Goal: Task Accomplishment & Management: Manage account settings

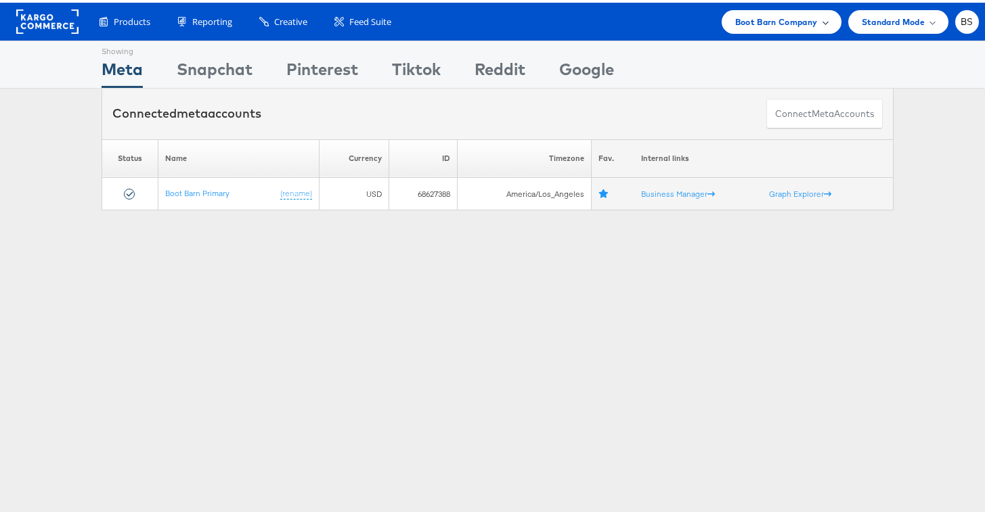
click at [767, 21] on span "Boot Barn Company" at bounding box center [776, 19] width 83 height 14
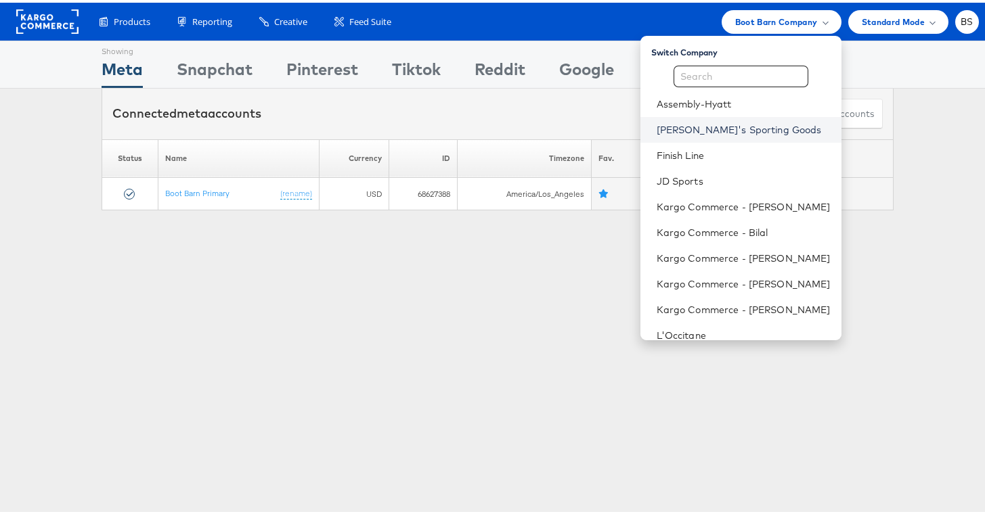
click at [718, 132] on link "Dick's Sporting Goods" at bounding box center [744, 127] width 174 height 14
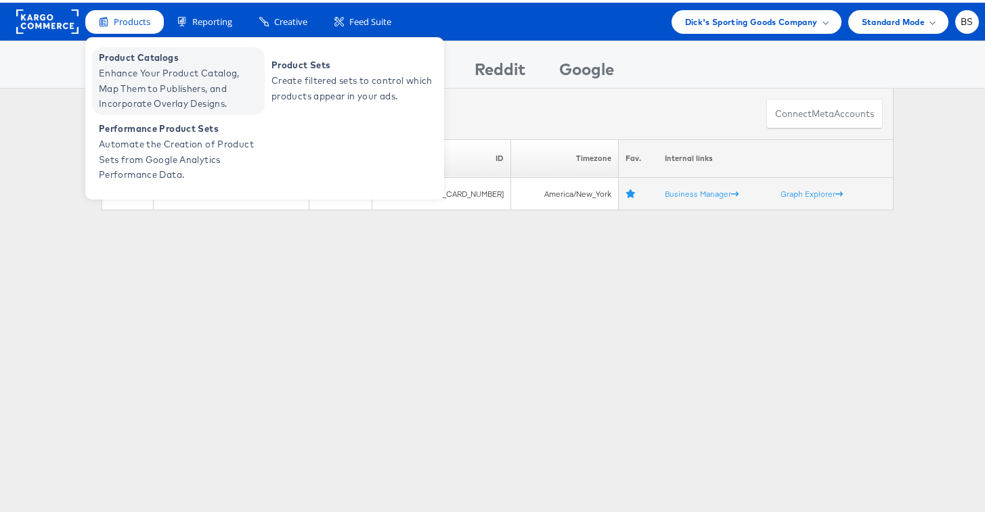
click at [135, 65] on span "Enhance Your Product Catalog, Map Them to Publishers, and Incorporate Overlay D…" at bounding box center [180, 86] width 162 height 46
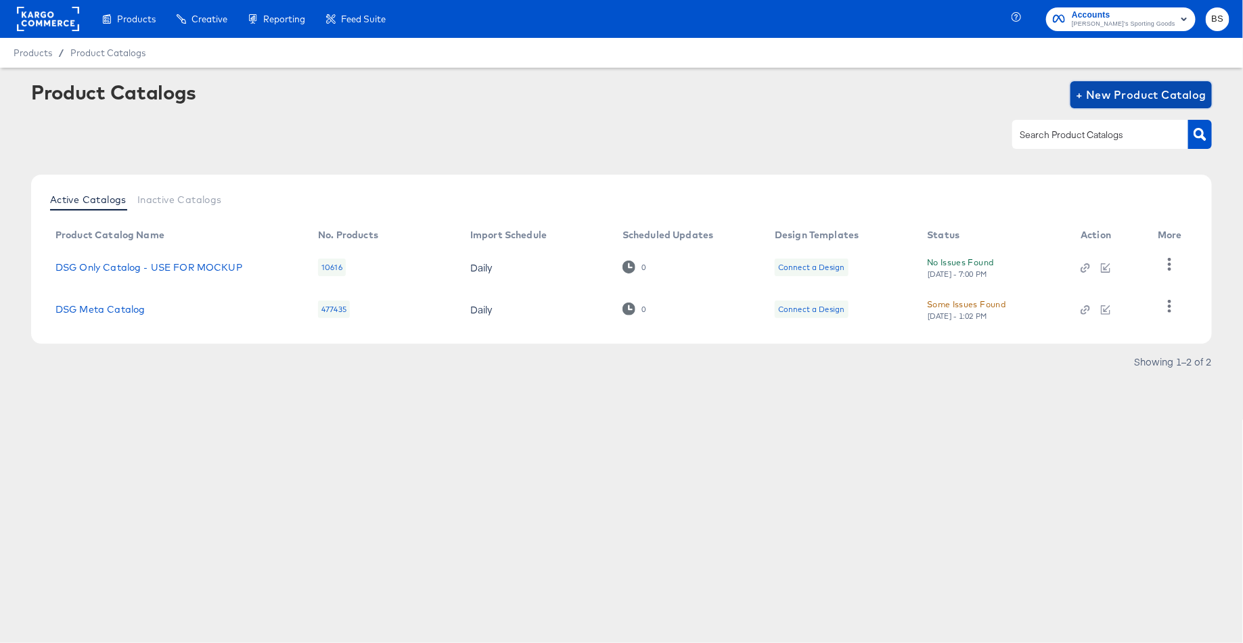
click at [1098, 95] on span "+ New Product Catalog" at bounding box center [1141, 94] width 131 height 19
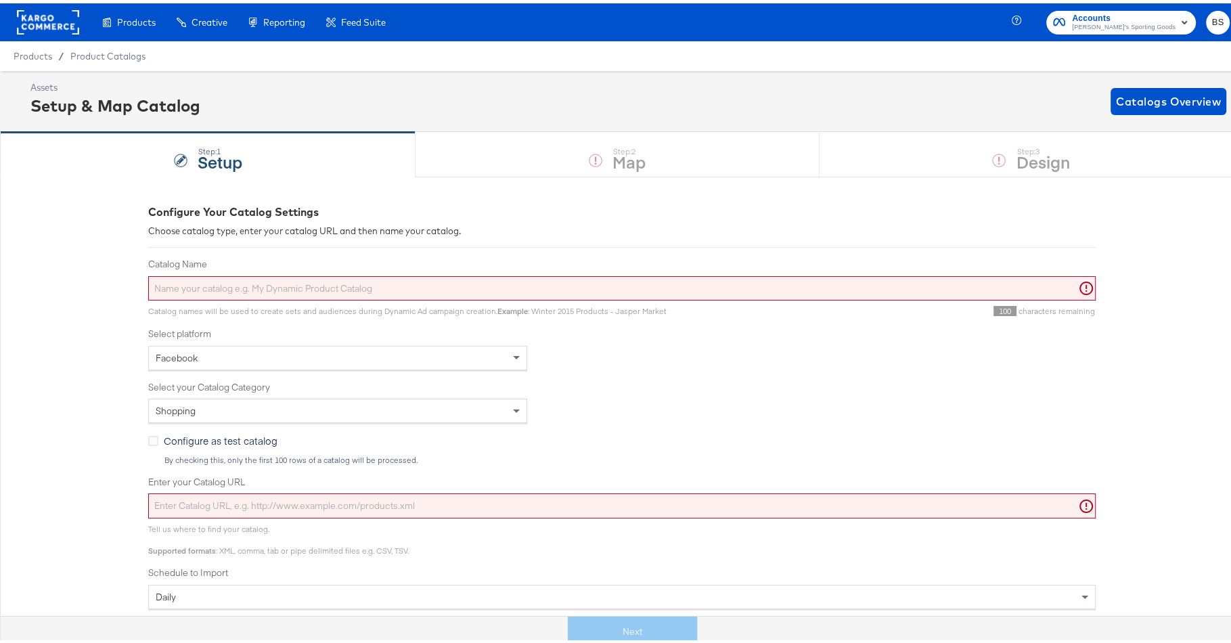
scroll to position [217, 0]
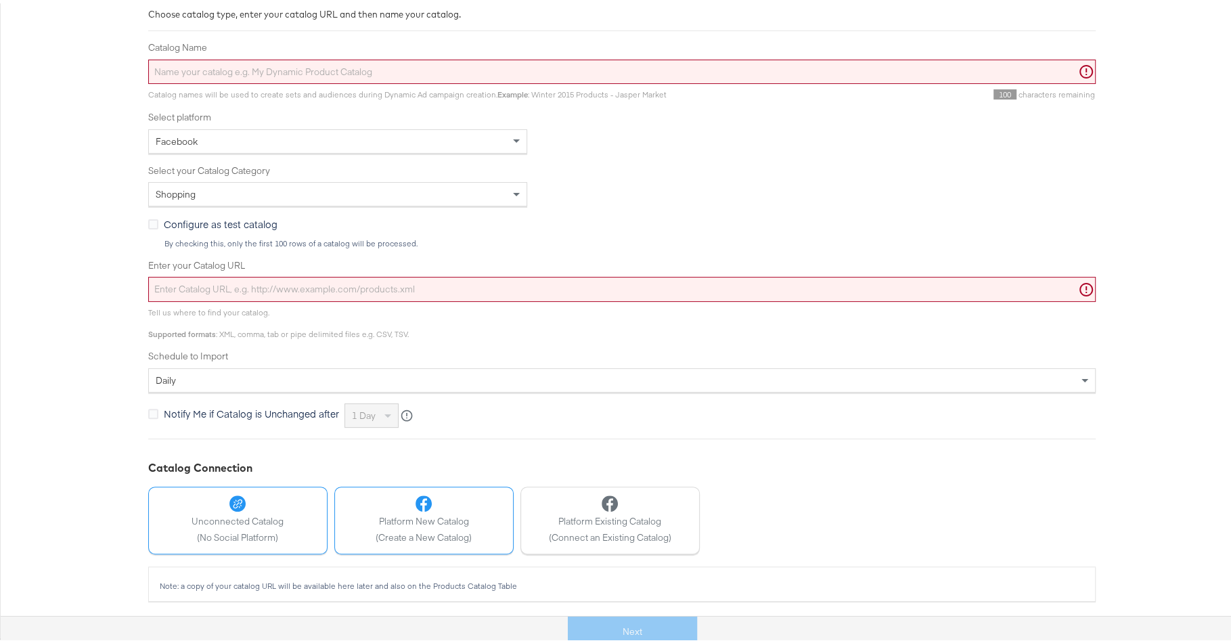
click at [423, 499] on icon at bounding box center [424, 500] width 16 height 16
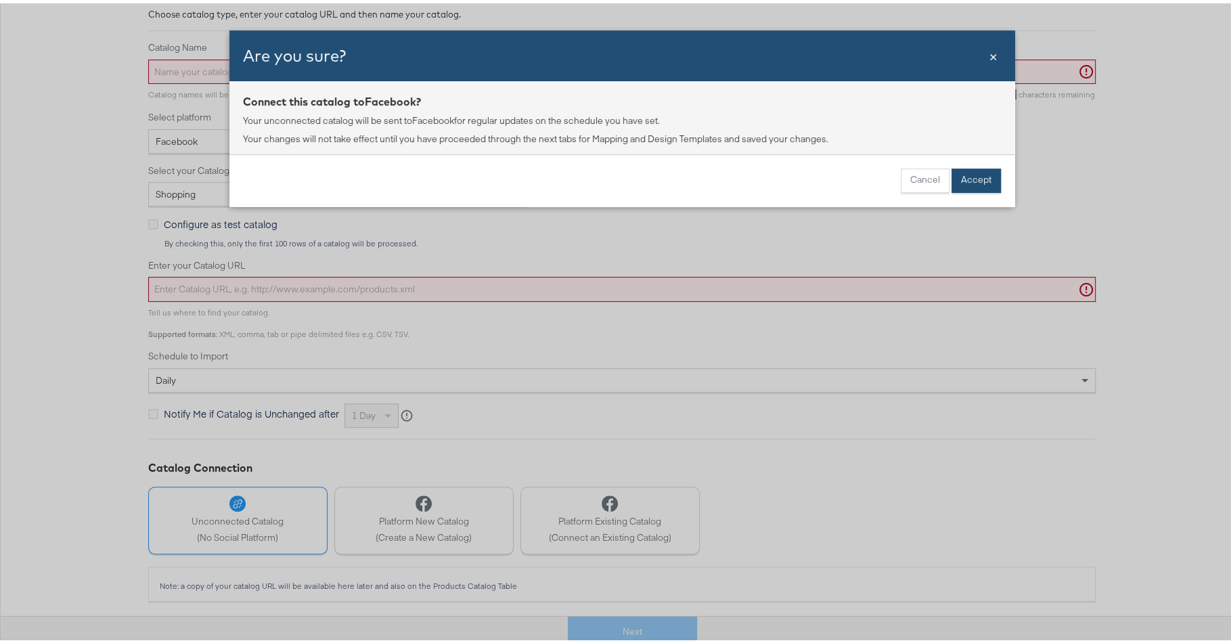
click at [966, 181] on button "Accept" at bounding box center [976, 177] width 49 height 24
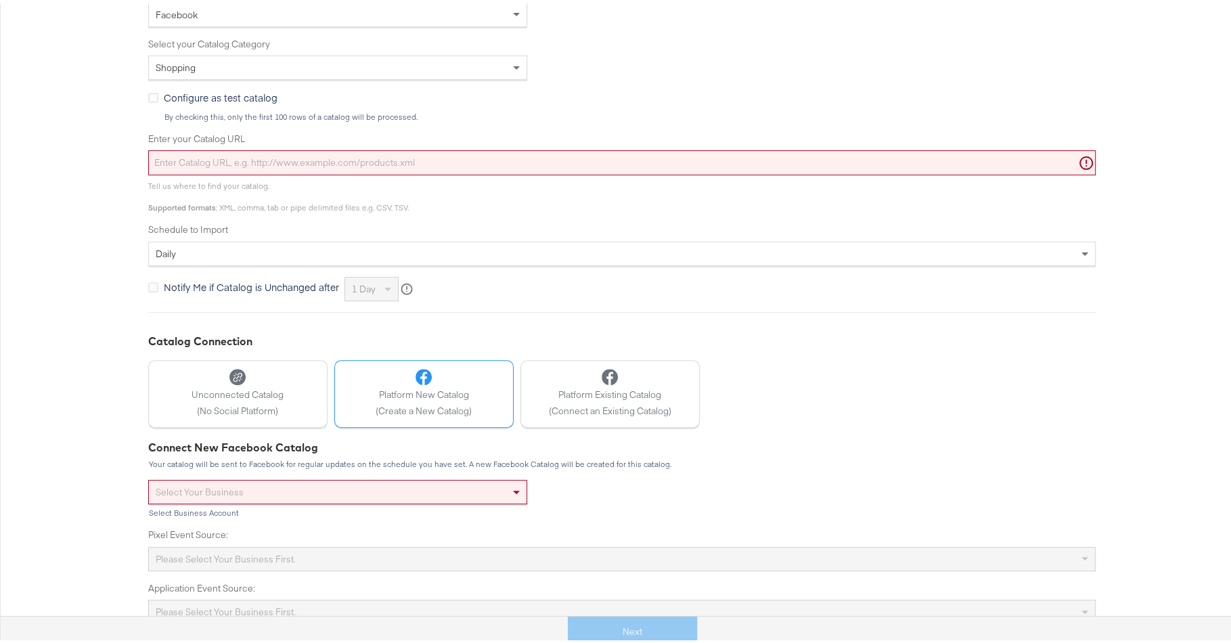
scroll to position [356, 0]
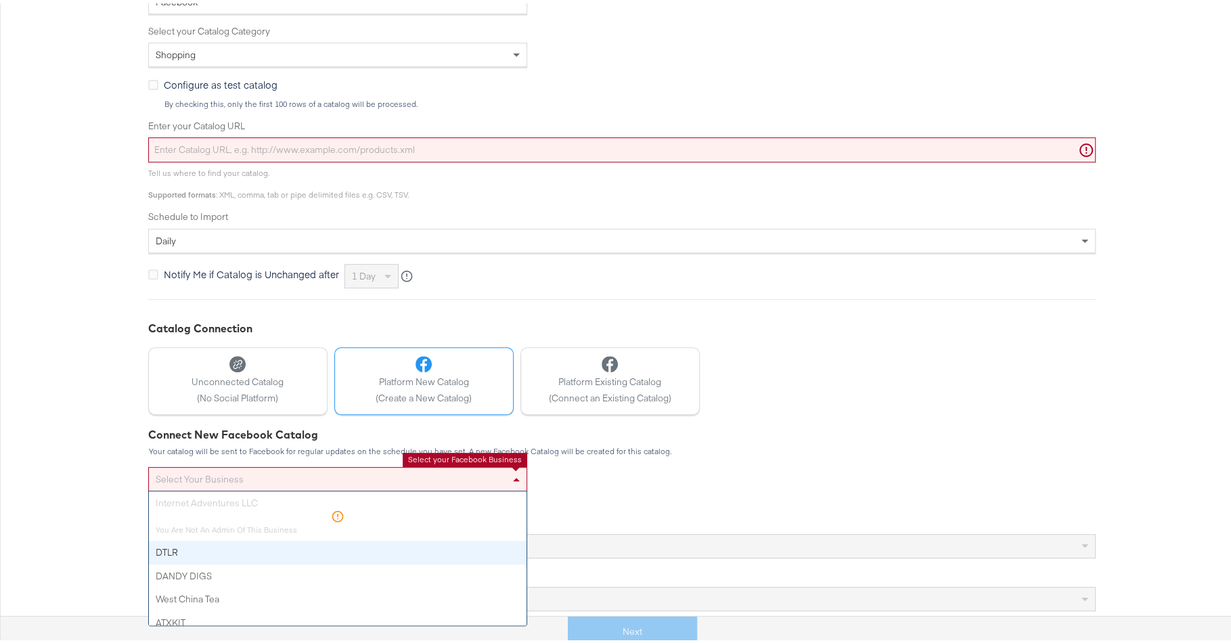
click at [393, 466] on div "Select your business" at bounding box center [338, 475] width 378 height 23
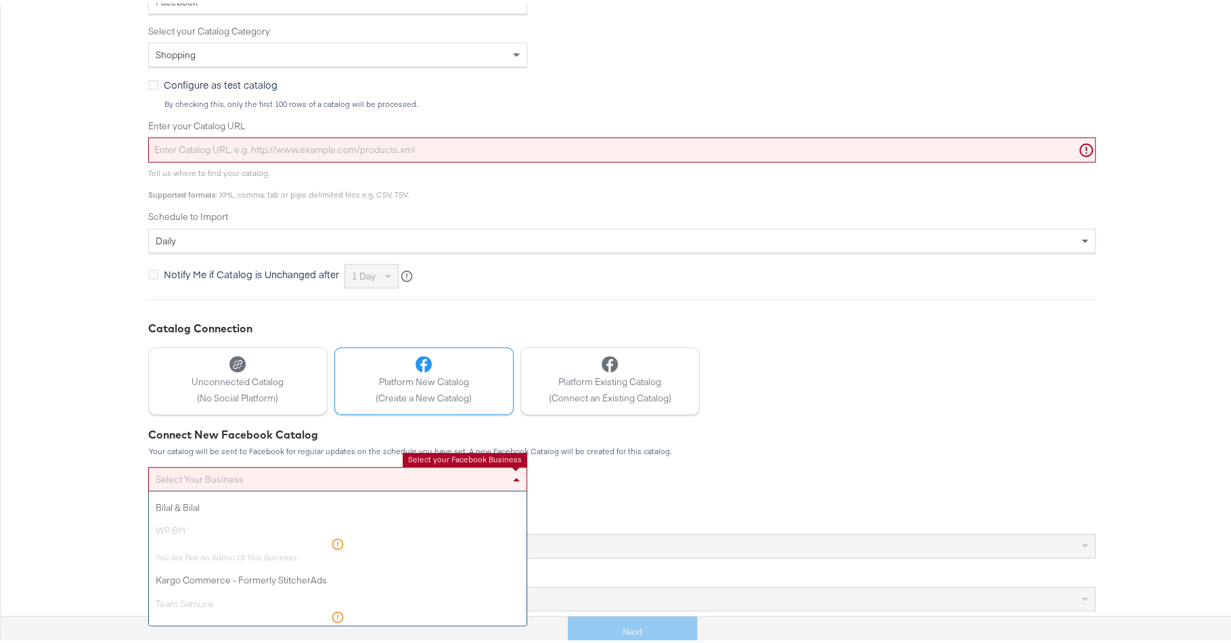
scroll to position [248, 0]
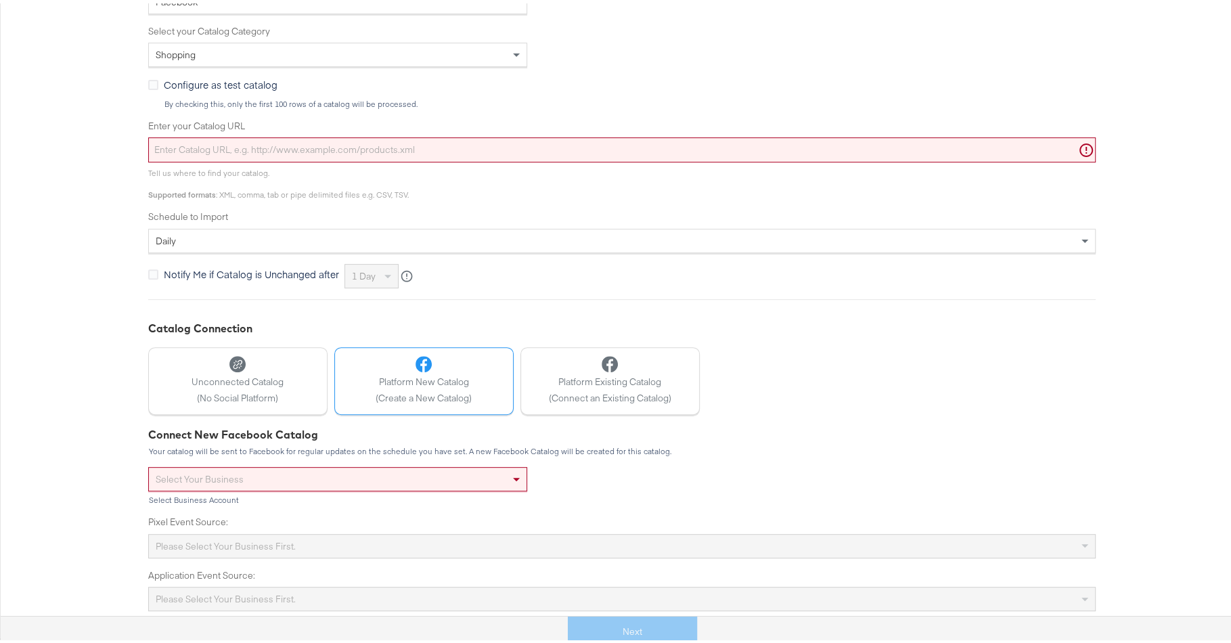
click at [17, 424] on div "Configure Your Catalog Settings Choose catalog type, enter your catalog URL and…" at bounding box center [621, 226] width 1243 height 818
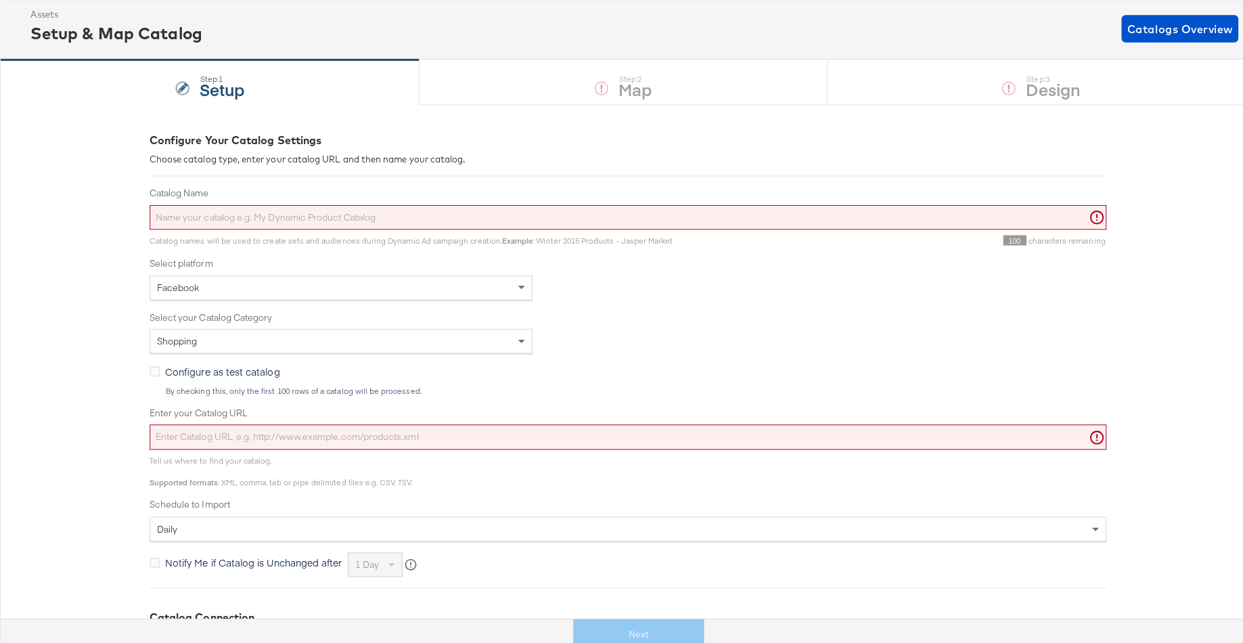
scroll to position [0, 0]
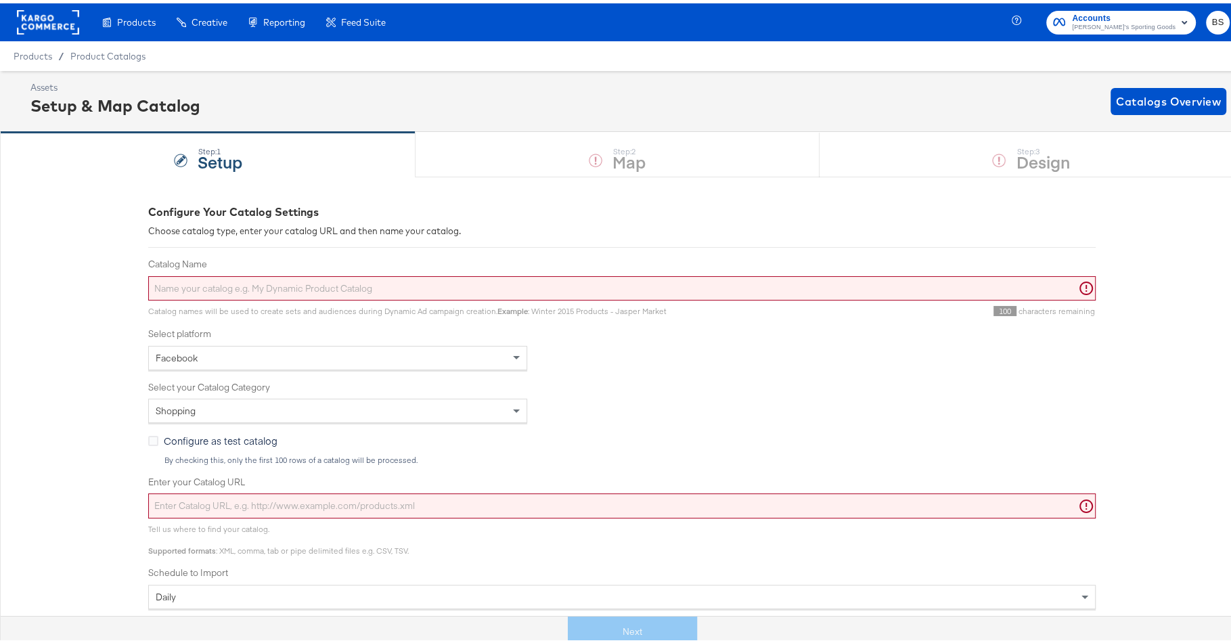
click at [294, 89] on div "Assets Setup & Map Catalog Catalogs Overview" at bounding box center [628, 98] width 1196 height 40
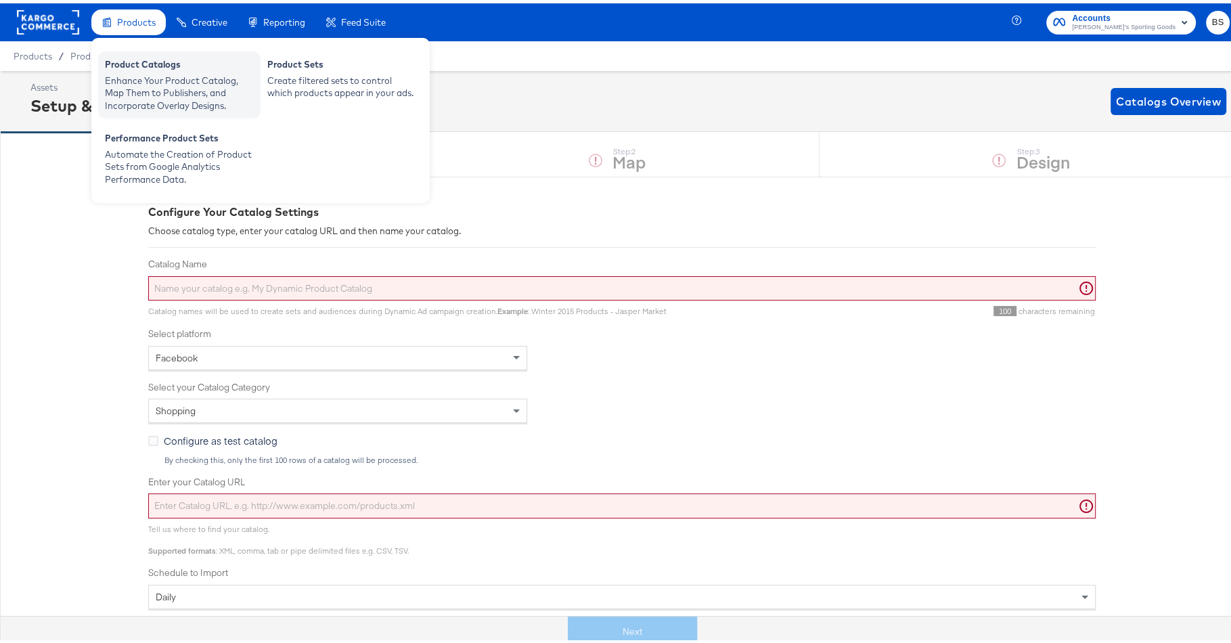
click at [141, 61] on div "Product Catalogs" at bounding box center [179, 63] width 149 height 16
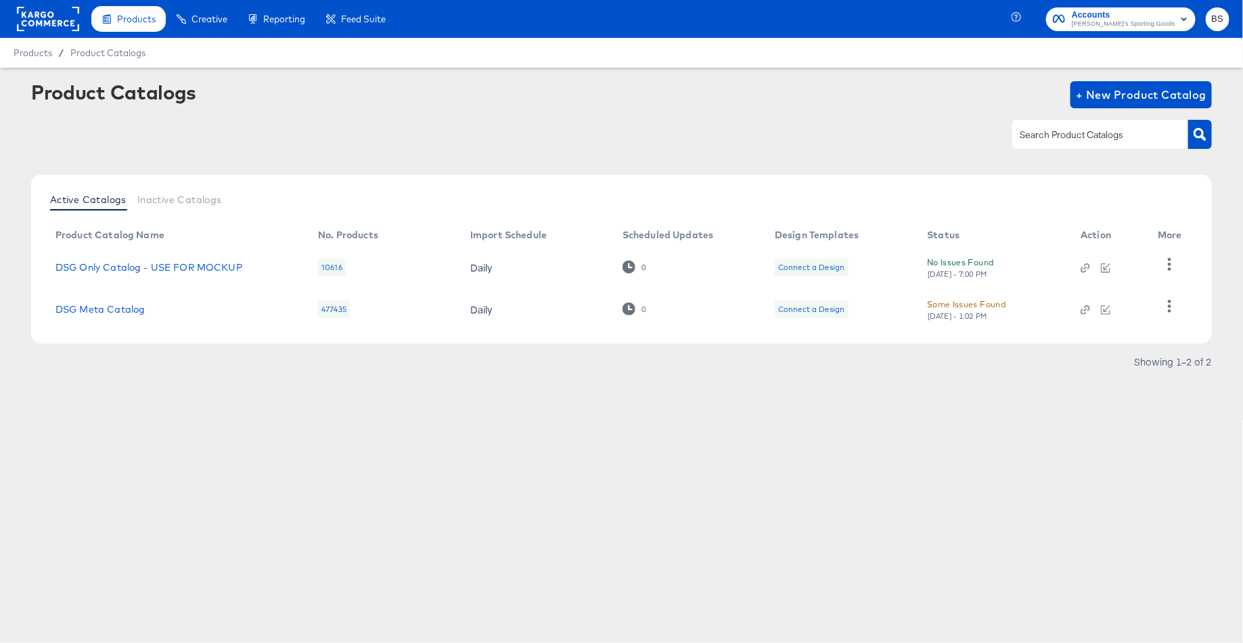
click at [48, 18] on rect at bounding box center [48, 19] width 62 height 24
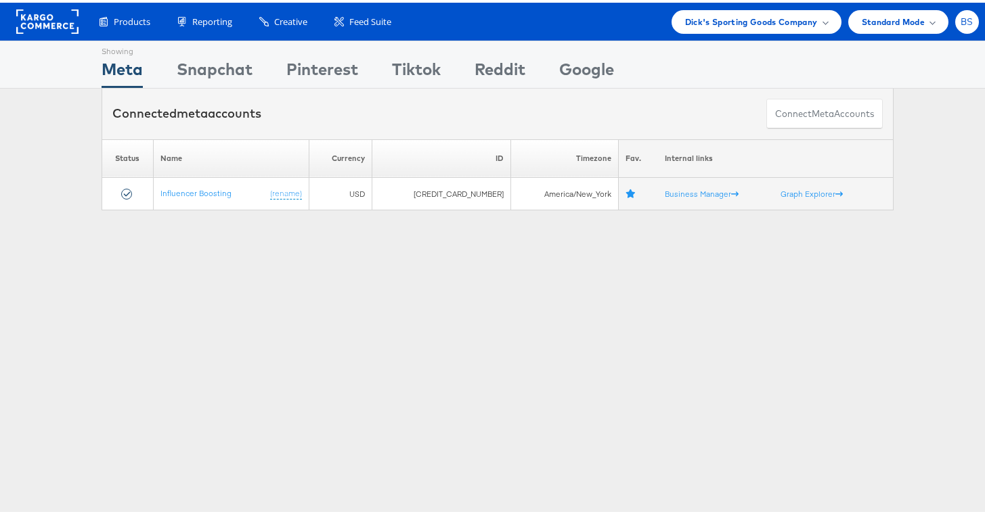
click at [955, 22] on div "BS" at bounding box center [967, 19] width 24 height 24
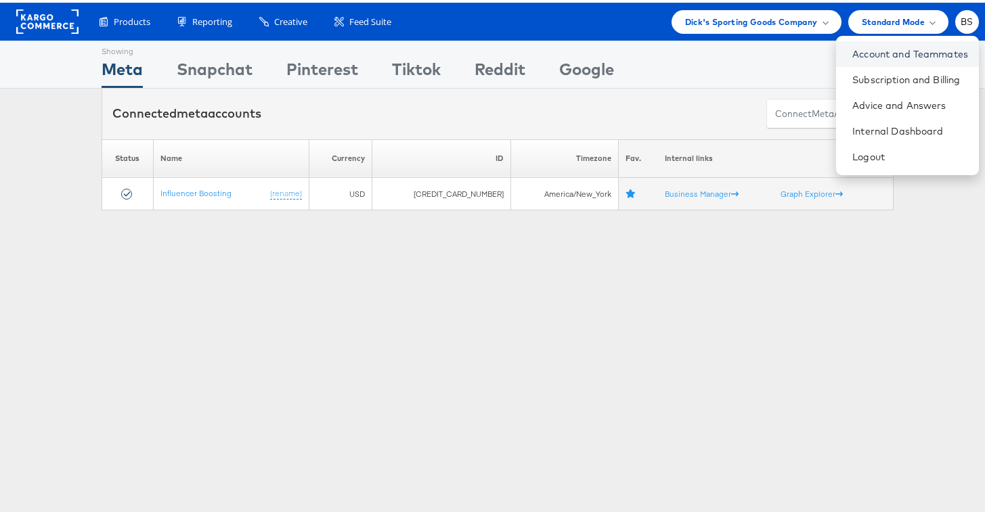
click at [918, 55] on link "Account and Teammates" at bounding box center [910, 52] width 116 height 14
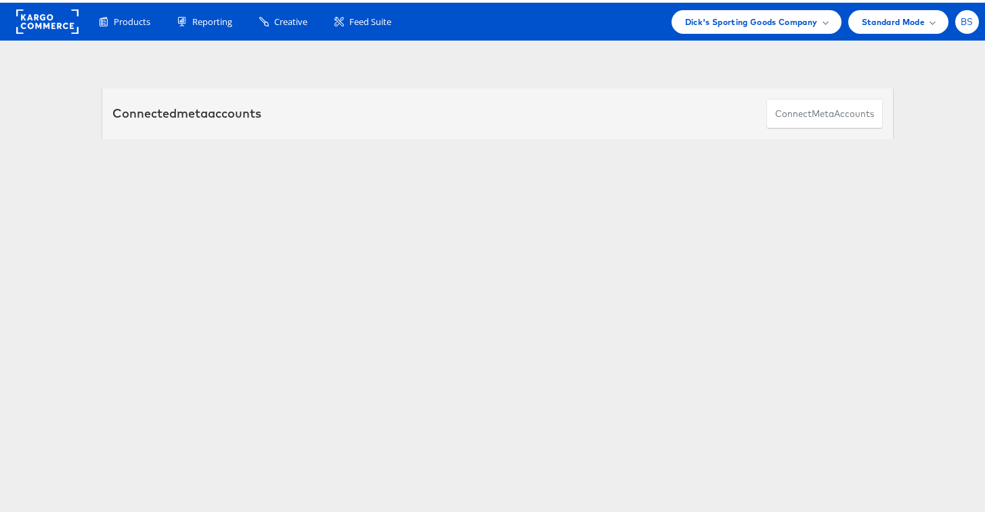
click at [963, 26] on div "BS" at bounding box center [967, 19] width 24 height 24
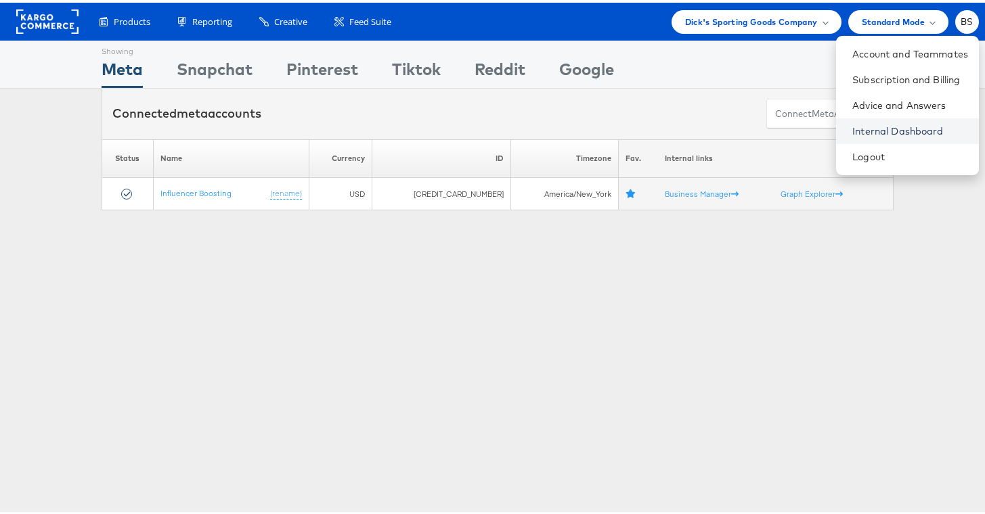
click at [898, 130] on link "Internal Dashboard" at bounding box center [910, 129] width 116 height 14
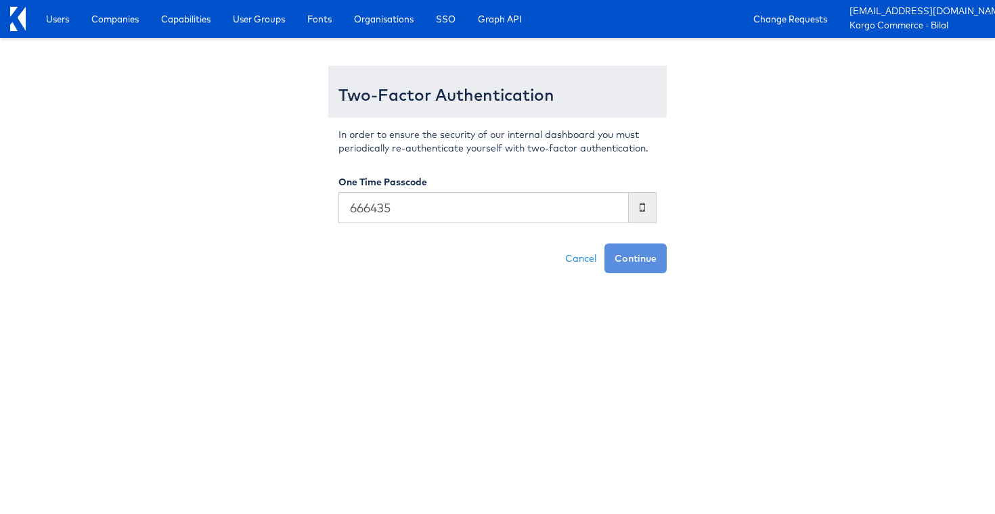
type input "666435"
click at [604, 244] on button "Continue" at bounding box center [635, 259] width 62 height 30
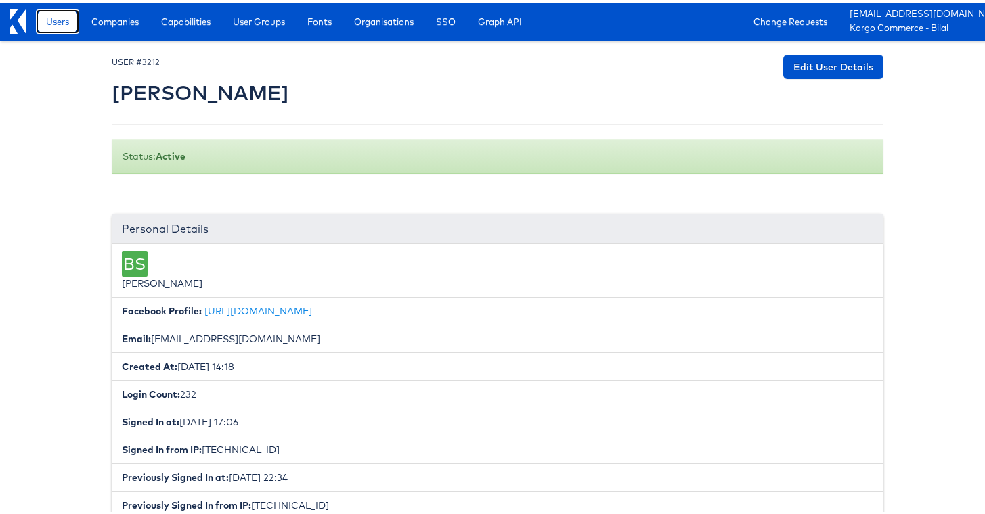
click at [59, 18] on span "Users" at bounding box center [57, 19] width 23 height 14
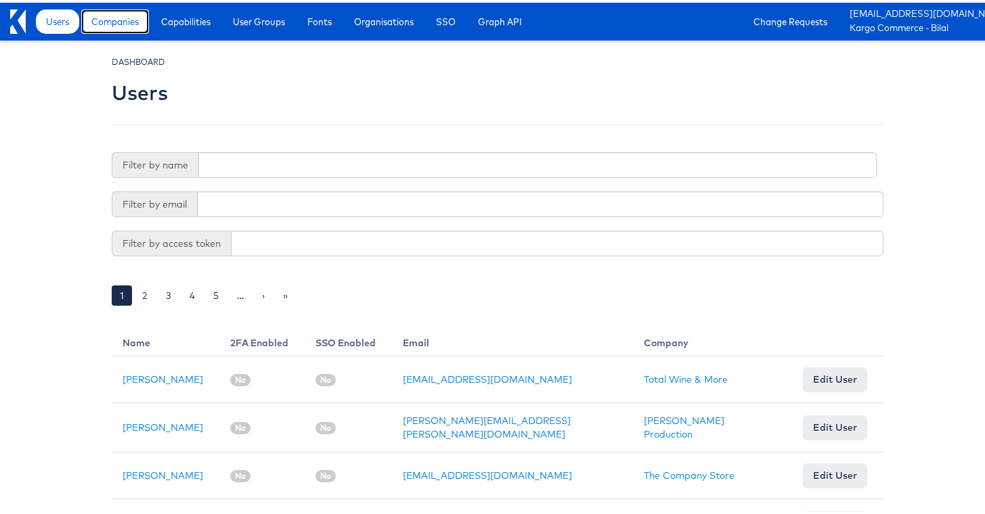
click at [131, 16] on span "Companies" at bounding box center [114, 19] width 47 height 14
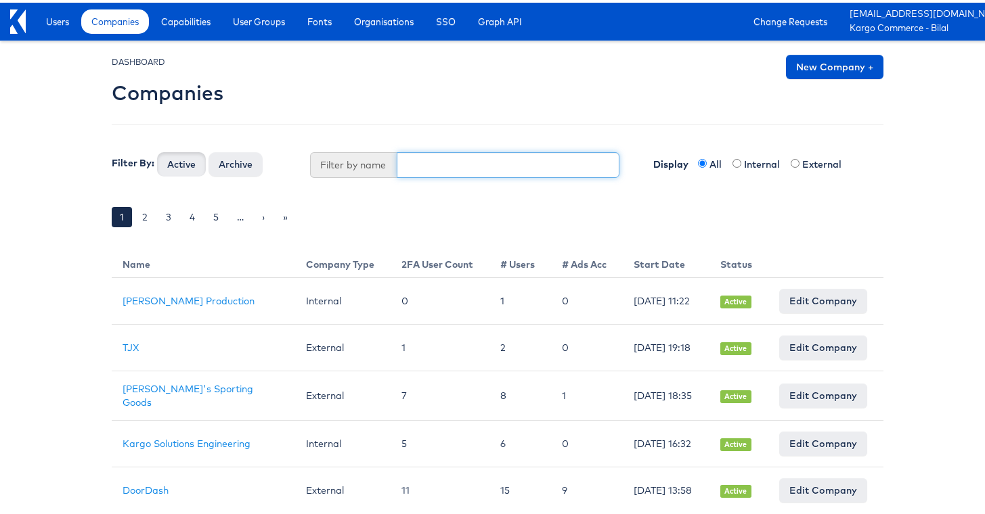
click at [455, 172] on input "text" at bounding box center [508, 163] width 223 height 26
type input "dick"
click at [157, 150] on button "Active" at bounding box center [181, 162] width 49 height 24
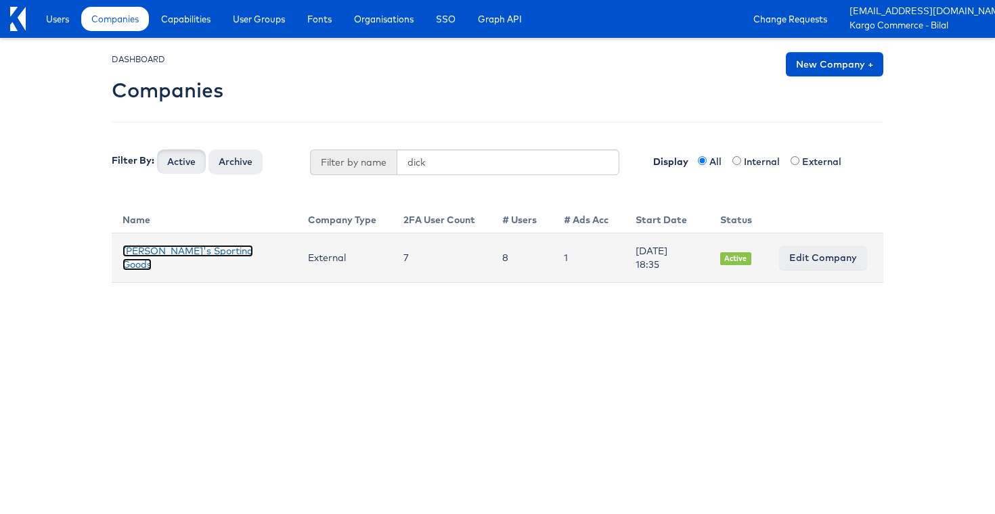
click at [155, 252] on link "[PERSON_NAME]'s Sporting Goods" at bounding box center [188, 258] width 131 height 26
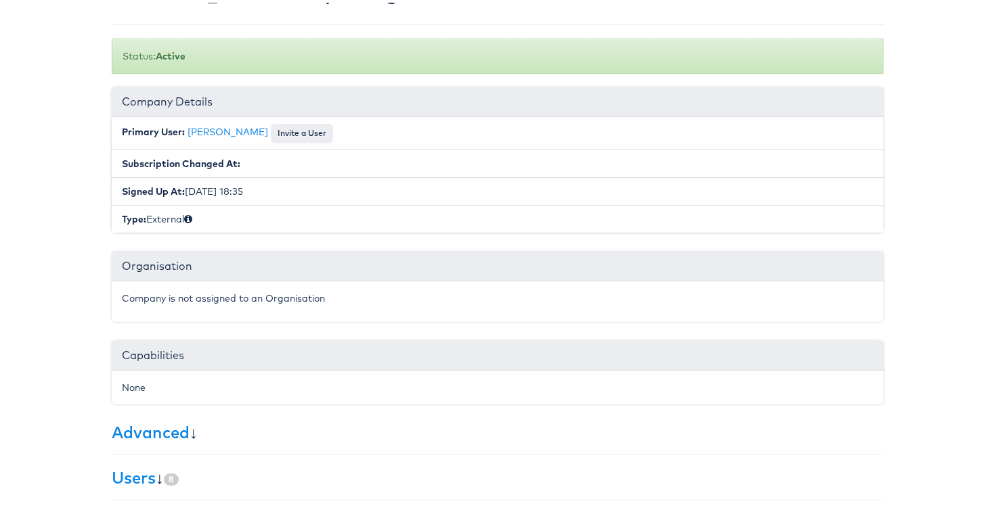
scroll to position [280, 0]
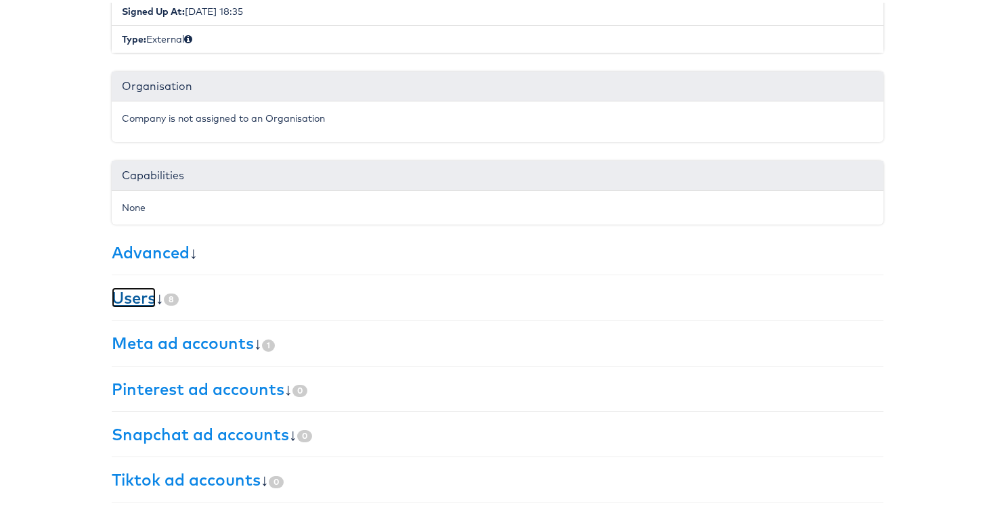
click at [135, 297] on link "Users" at bounding box center [134, 295] width 44 height 20
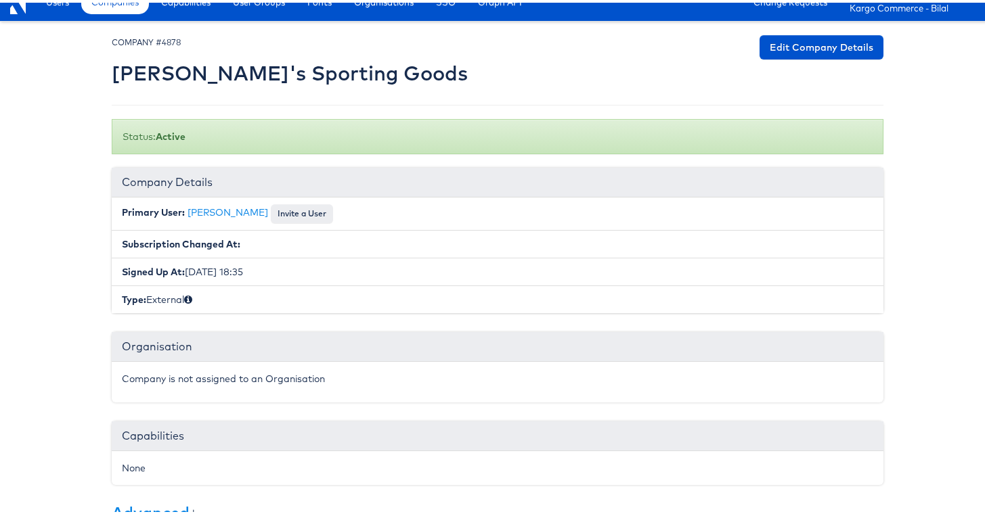
scroll to position [0, 0]
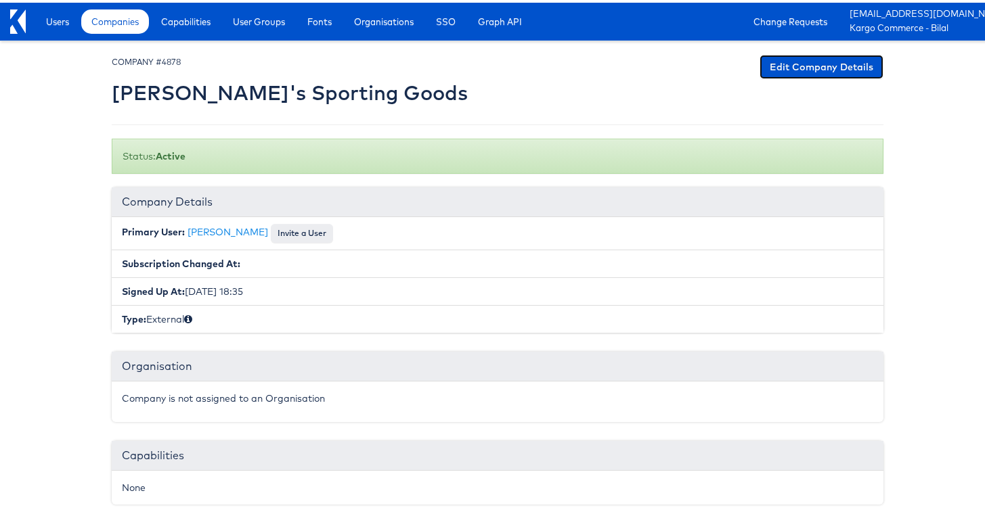
click at [790, 70] on link "Edit Company Details" at bounding box center [821, 64] width 124 height 24
click at [271, 225] on button "Invite a User" at bounding box center [302, 230] width 62 height 19
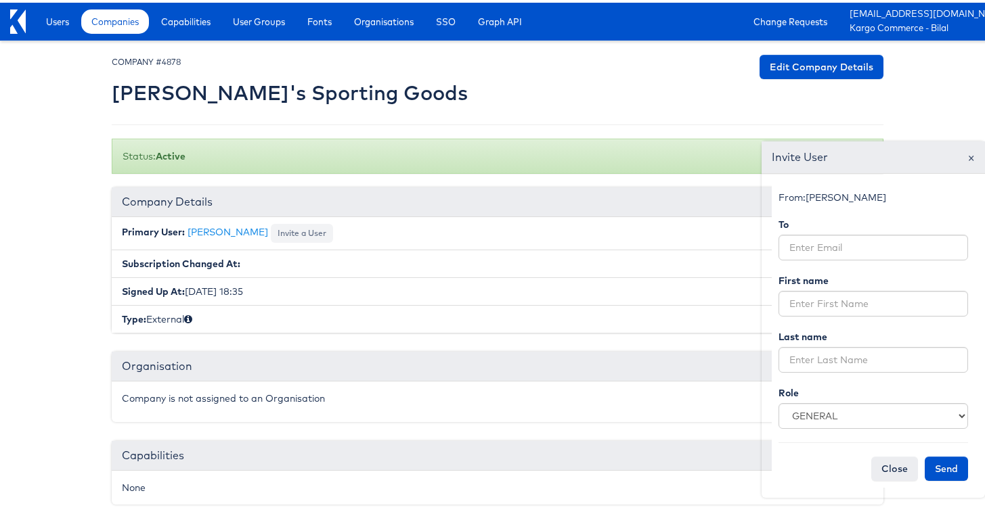
click at [967, 158] on span "×" at bounding box center [970, 155] width 7 height 18
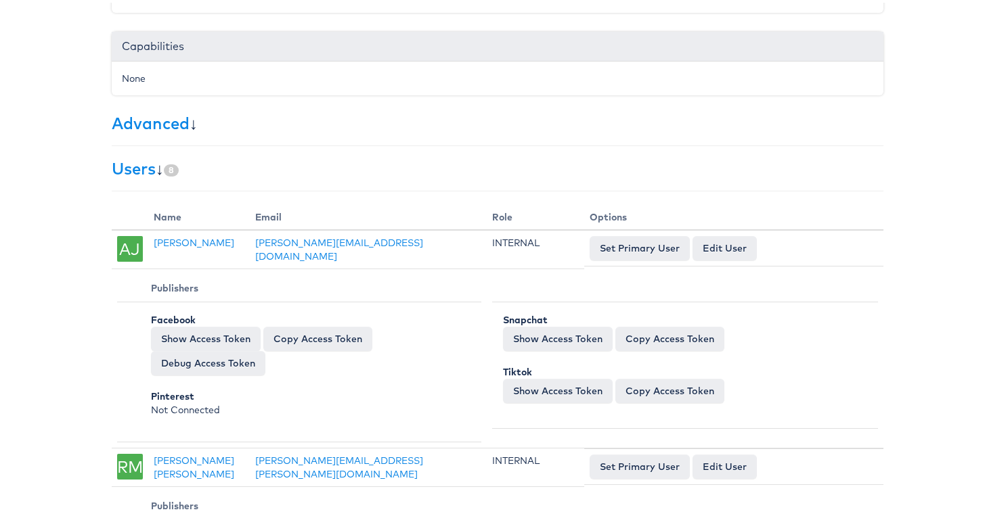
scroll to position [426, 0]
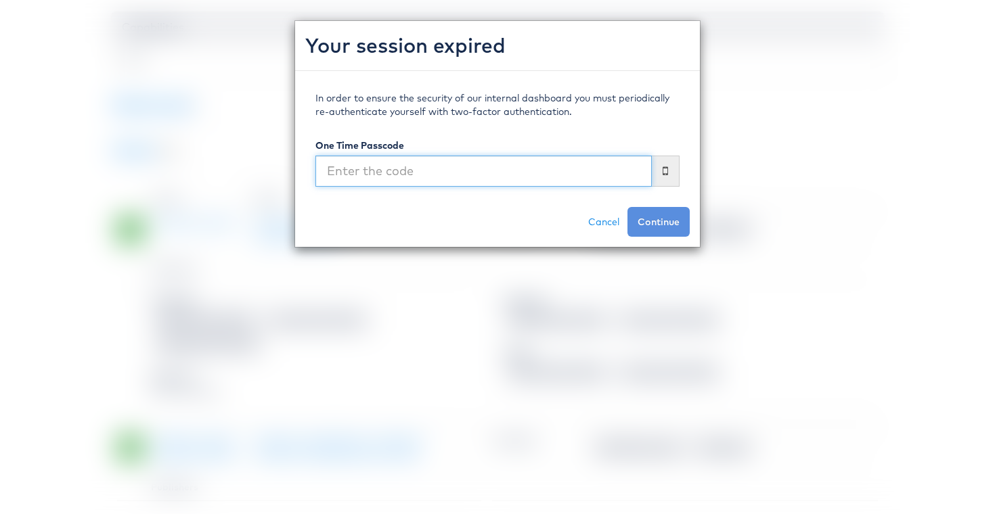
click at [546, 175] on input "text" at bounding box center [483, 171] width 336 height 31
type input "971010"
click at [627, 207] on button "Continue" at bounding box center [658, 222] width 62 height 30
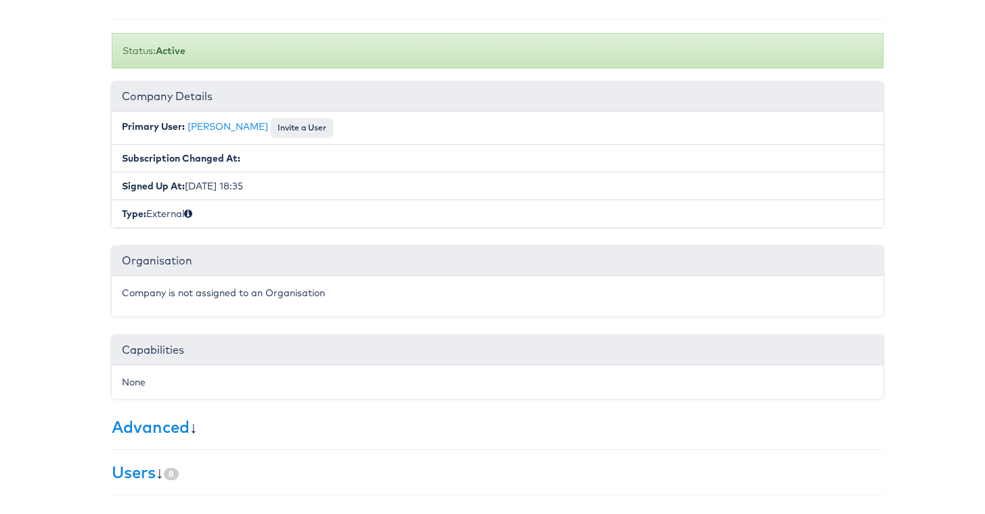
scroll to position [0, 0]
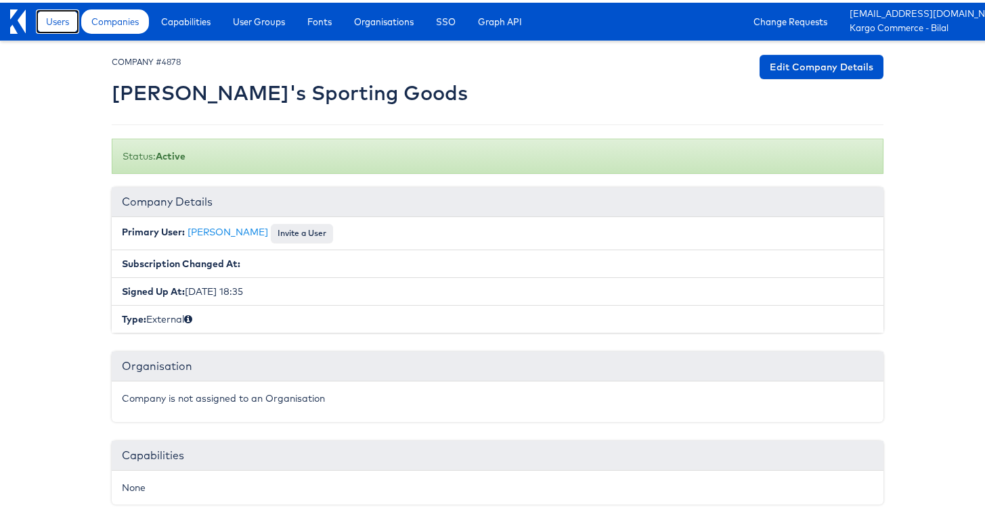
click at [56, 26] on link "Users" at bounding box center [57, 19] width 43 height 24
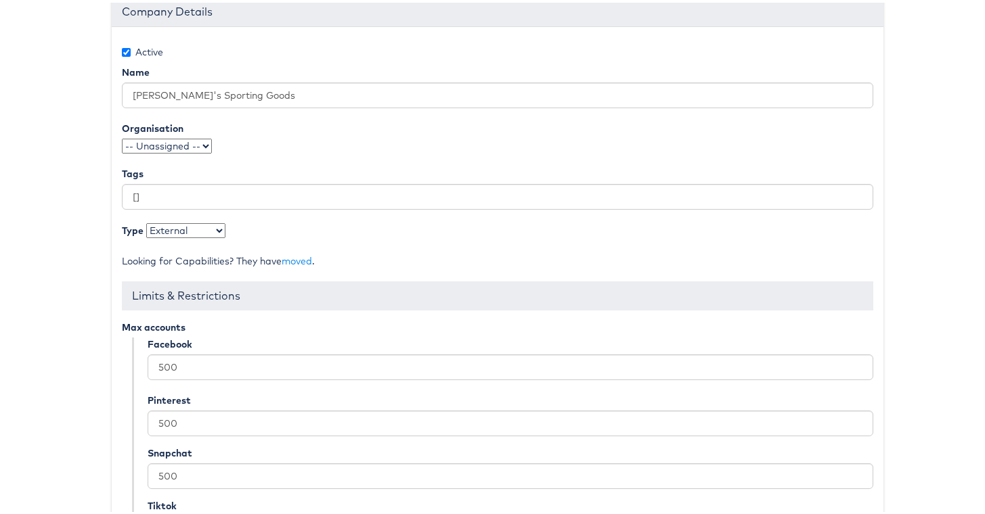
scroll to position [279, 0]
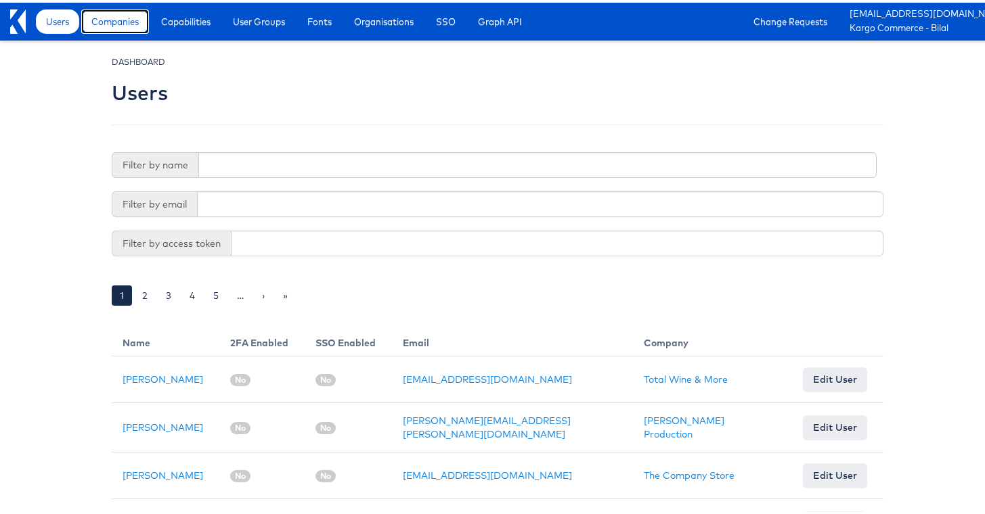
click at [111, 22] on span "Companies" at bounding box center [114, 19] width 47 height 14
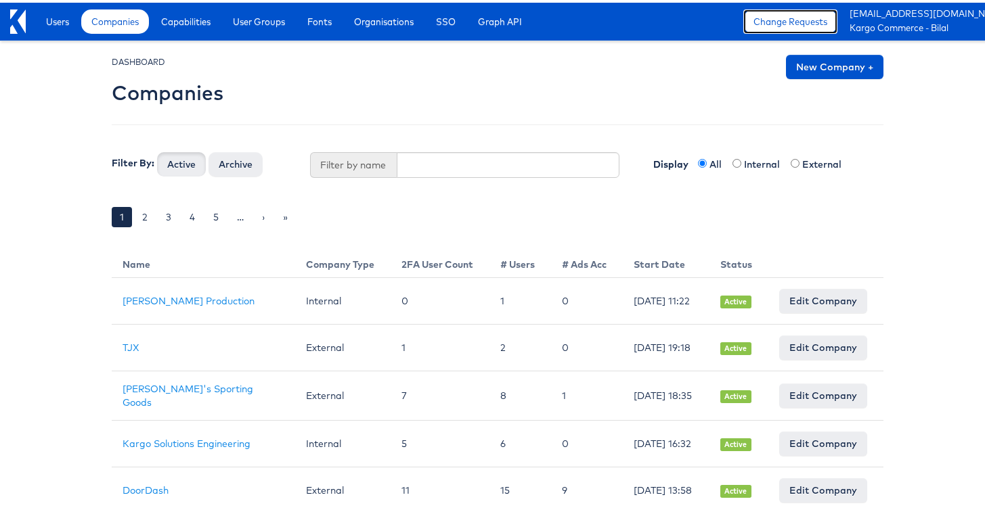
click at [813, 25] on link "Change Requests" at bounding box center [790, 19] width 94 height 24
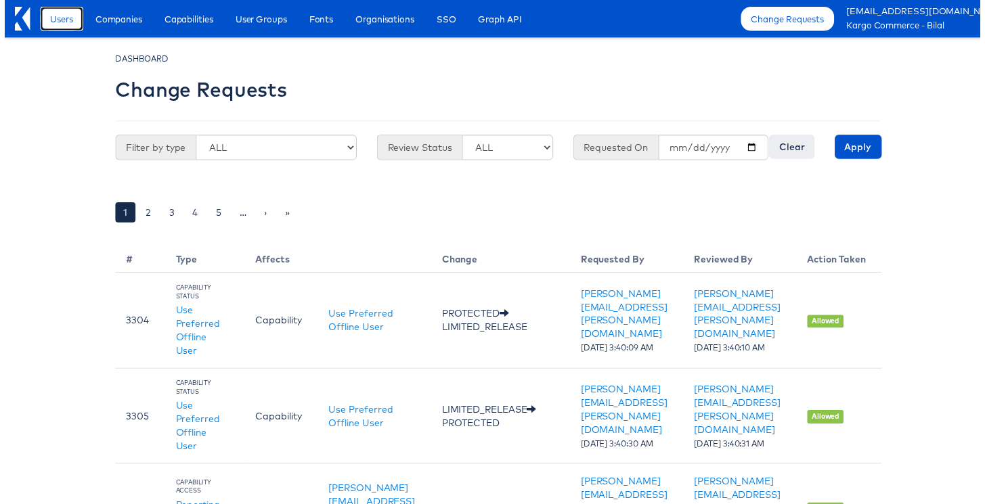
click at [51, 18] on span "Users" at bounding box center [57, 19] width 23 height 14
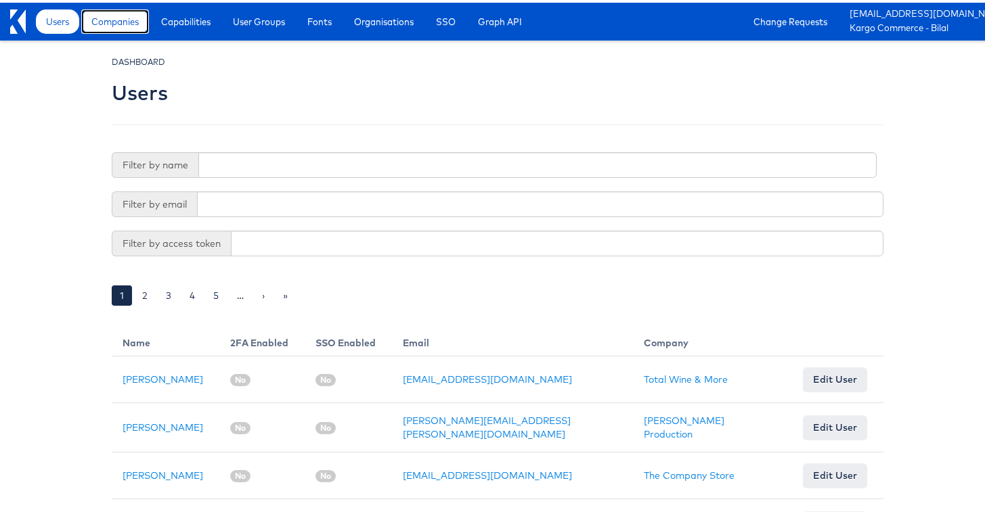
click at [129, 30] on link "Companies" at bounding box center [115, 19] width 68 height 24
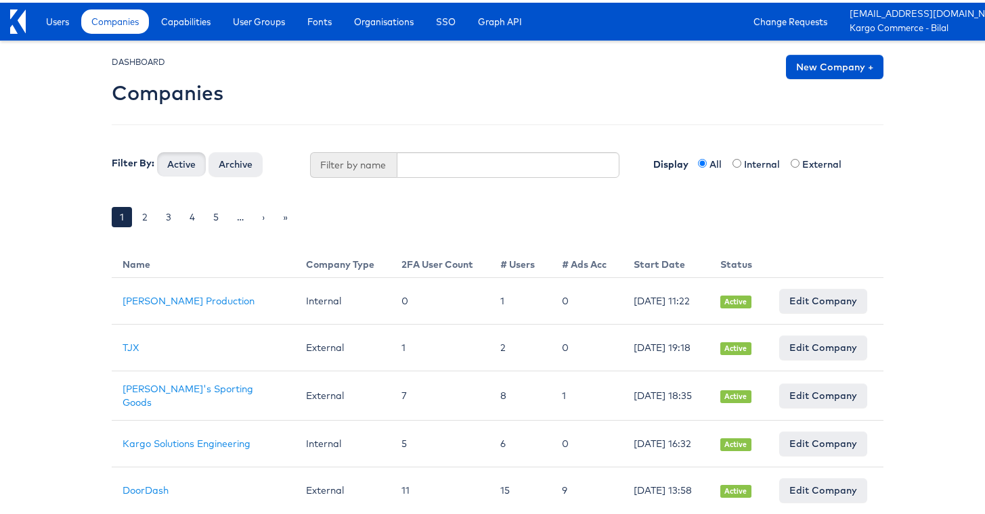
click at [390, 175] on div "DASHBOARD Companies New Company + Filter By: Active Archive Filter by name Disp…" at bounding box center [498, 148] width 772 height 192
click at [411, 171] on input "text" at bounding box center [508, 163] width 223 height 26
type input "dick"
click at [157, 150] on button "Active" at bounding box center [181, 162] width 49 height 24
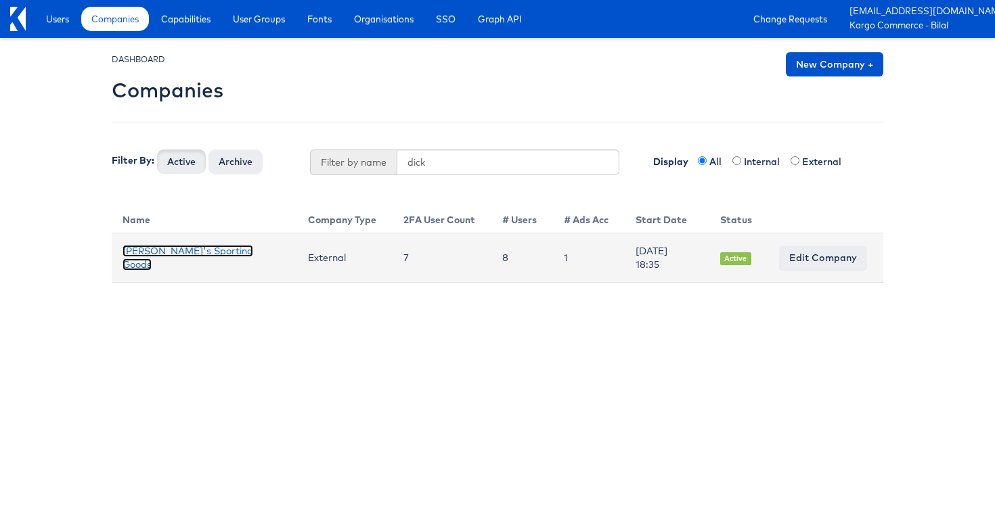
click at [148, 261] on link "[PERSON_NAME]'s Sporting Goods" at bounding box center [188, 258] width 131 height 26
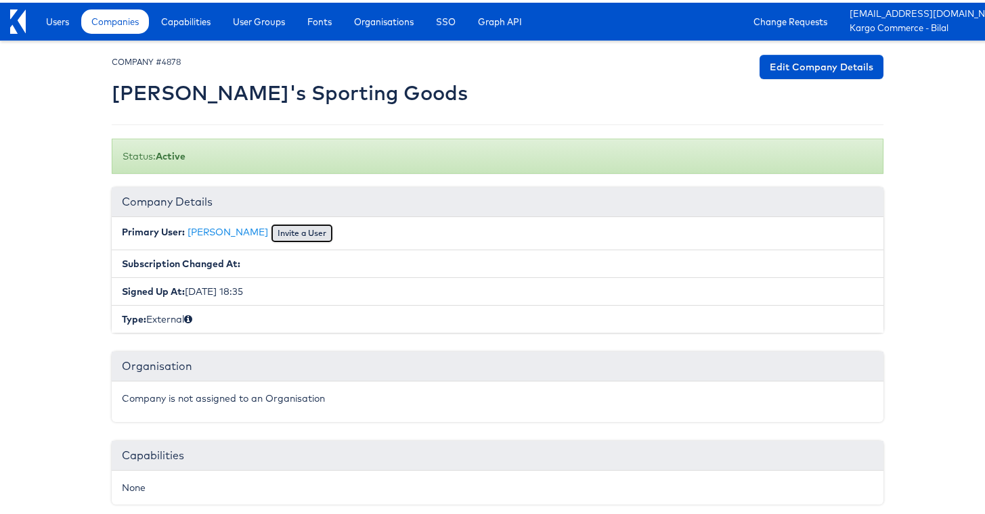
click at [296, 228] on button "Invite a User" at bounding box center [302, 230] width 62 height 19
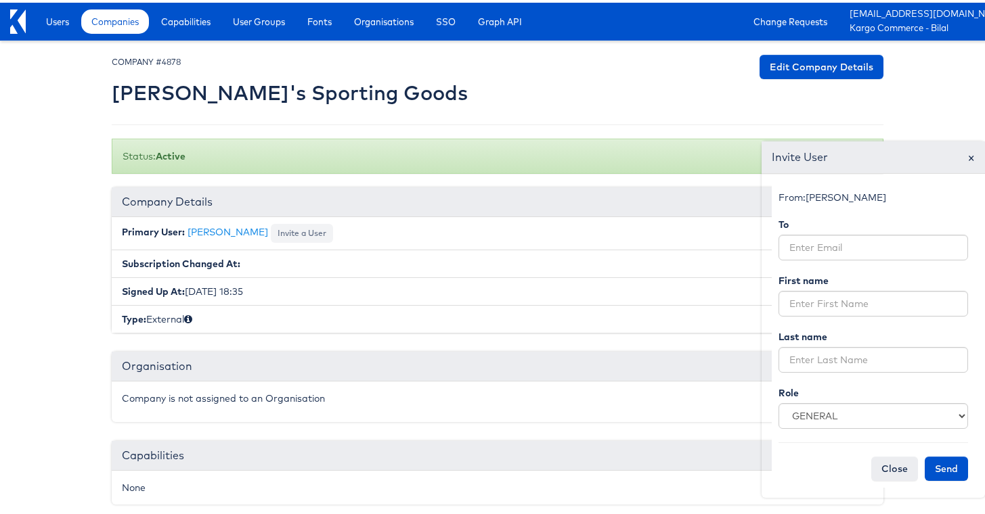
scroll to position [79, 0]
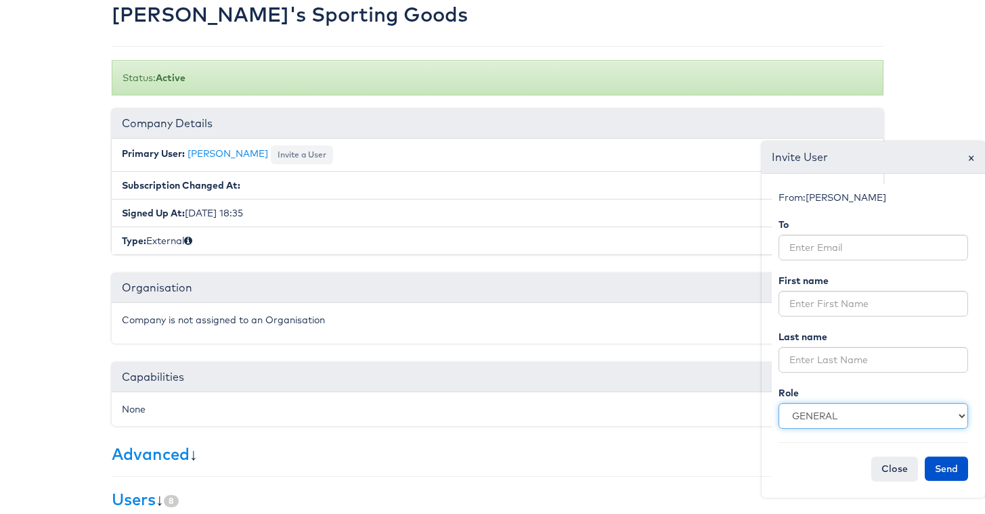
click at [854, 402] on select "GENERAL INTERNAL CREATIVE" at bounding box center [873, 414] width 190 height 26
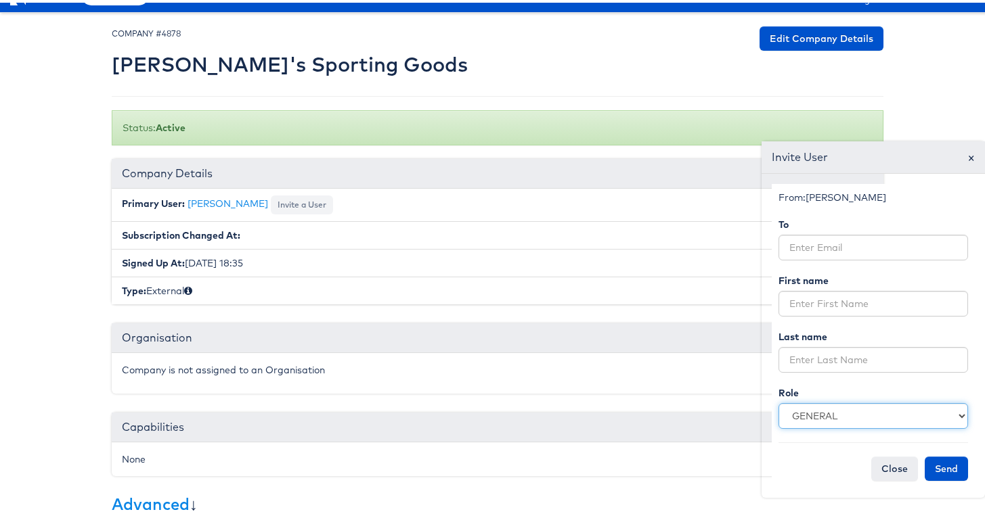
scroll to position [0, 0]
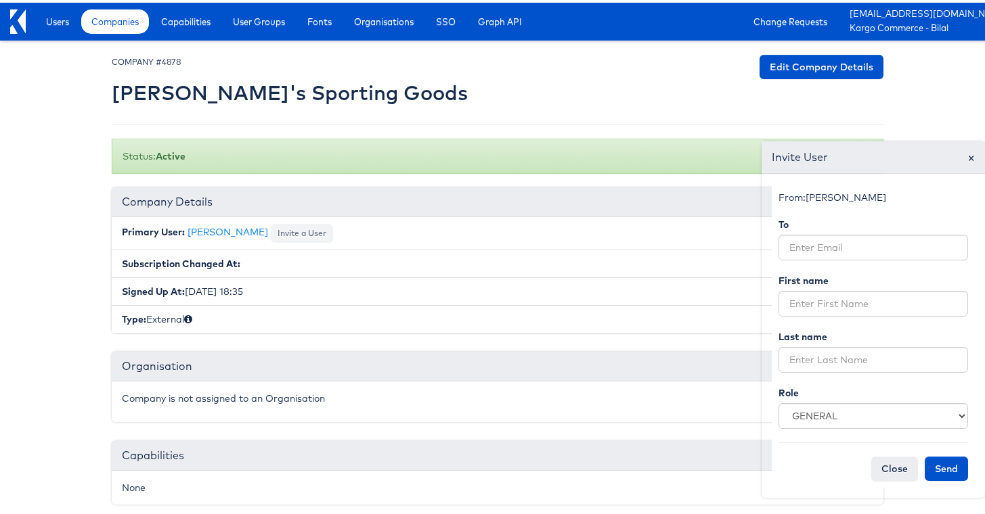
click at [952, 97] on body "Users Companies Capabilities User Groups Fonts Organisations SSO Graph API Chan…" at bounding box center [497, 397] width 995 height 795
click at [967, 156] on span "×" at bounding box center [970, 155] width 7 height 18
